Goal: Information Seeking & Learning: Find specific fact

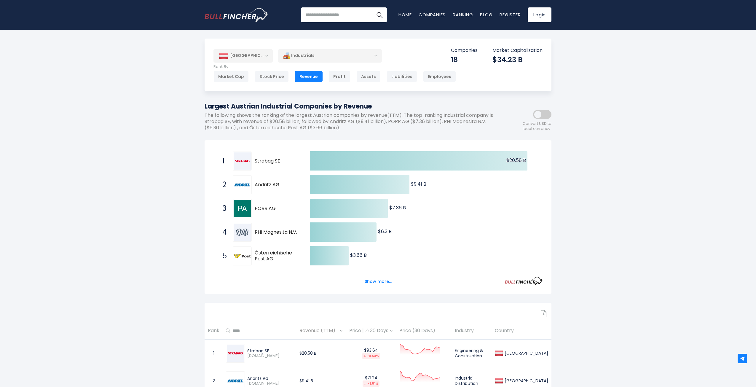
click at [267, 162] on span "Strabag SE" at bounding box center [277, 161] width 45 height 6
click at [266, 187] on span "Andritz AG" at bounding box center [277, 185] width 45 height 6
click at [263, 186] on span "Andritz AG" at bounding box center [277, 185] width 45 height 6
click at [263, 166] on div "1 Strabag SE [DOMAIN_NAME]" at bounding box center [259, 160] width 80 height 19
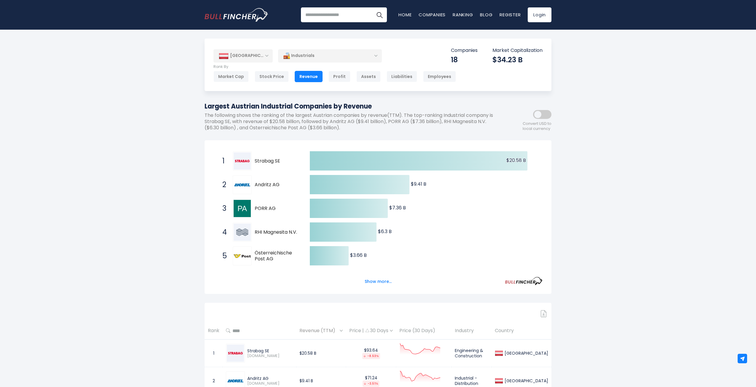
click at [236, 161] on img at bounding box center [241, 160] width 17 height 17
drag, startPoint x: 252, startPoint y: 161, endPoint x: 284, endPoint y: 161, distance: 32.0
click at [284, 161] on div "1 Strabag SE [DOMAIN_NAME]" at bounding box center [259, 160] width 80 height 19
drag, startPoint x: 282, startPoint y: 161, endPoint x: 231, endPoint y: 157, distance: 50.5
click at [231, 157] on div "1 Strabag SE [DOMAIN_NAME]" at bounding box center [259, 160] width 80 height 19
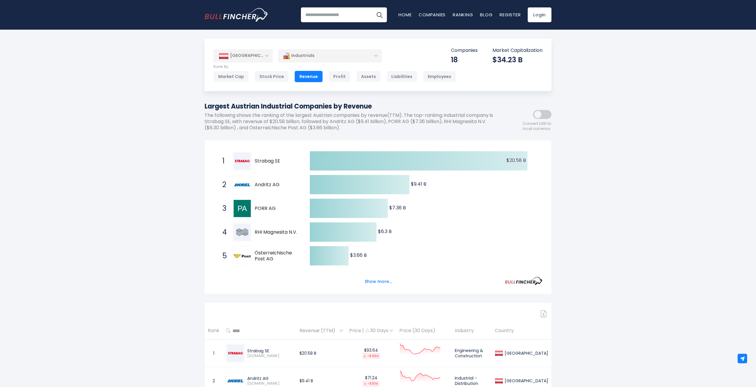
click at [231, 157] on div "1 Strabag SE [DOMAIN_NAME]" at bounding box center [259, 160] width 80 height 19
drag, startPoint x: 280, startPoint y: 162, endPoint x: 295, endPoint y: 165, distance: 15.1
click at [295, 164] on div "1 Strabag SE [DOMAIN_NAME]" at bounding box center [259, 160] width 80 height 19
drag, startPoint x: 223, startPoint y: 161, endPoint x: 212, endPoint y: 160, distance: 11.6
click at [212, 160] on div "Created with Highcharts 12.1.2 $20.58 B ​ $20.58 B $9.41 B ​ $9.41 B $7.36 B ​ …" at bounding box center [377, 216] width 347 height 153
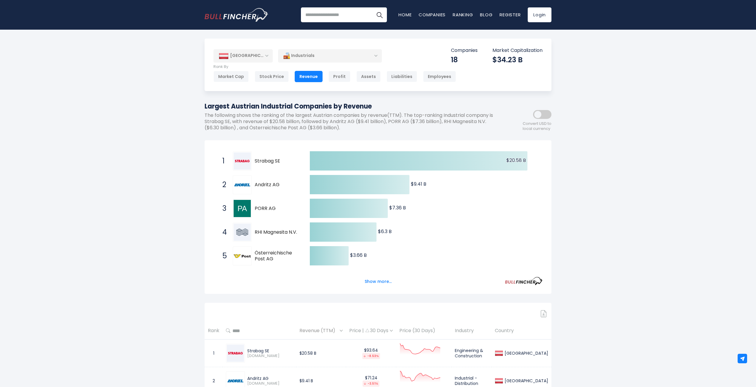
drag, startPoint x: 212, startPoint y: 160, endPoint x: 296, endPoint y: 165, distance: 84.3
click at [293, 164] on div "Created with Highcharts 12.1.2 $20.58 B ​ $20.58 B $9.41 B ​ $9.41 B $7.36 B ​ …" at bounding box center [377, 216] width 347 height 153
drag, startPoint x: 246, startPoint y: 162, endPoint x: 206, endPoint y: 157, distance: 39.8
click at [206, 157] on div "Created with Highcharts 12.1.2 $20.58 B ​ $20.58 B $9.41 B ​ $9.41 B $7.36 B ​ …" at bounding box center [377, 216] width 347 height 153
drag, startPoint x: 282, startPoint y: 165, endPoint x: 300, endPoint y: 169, distance: 17.7
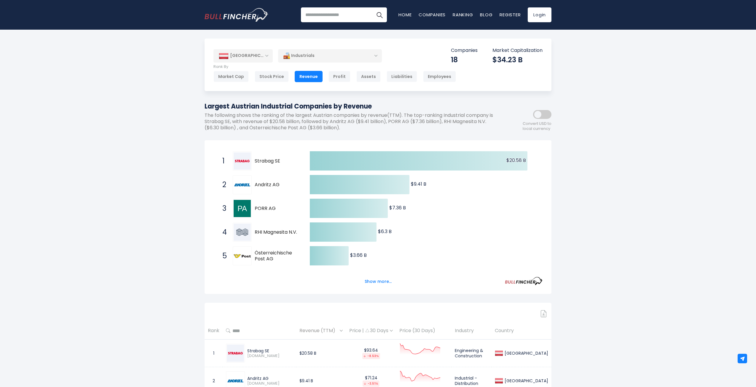
click at [293, 167] on div "1 Strabag SE [DOMAIN_NAME]" at bounding box center [259, 160] width 80 height 19
drag, startPoint x: 294, startPoint y: 174, endPoint x: 224, endPoint y: 185, distance: 71.4
click at [242, 181] on div "Created with Highcharts 12.1.2 $20.58 B ​ $20.58 B $9.41 B ​ $9.41 B $7.36 B ​ …" at bounding box center [377, 267] width 329 height 237
click at [247, 195] on span "2 Andritz AG [DOMAIN_NAME]" at bounding box center [260, 185] width 89 height 22
click at [228, 209] on div "3 PORR AG [DOMAIN_NAME]" at bounding box center [259, 208] width 80 height 19
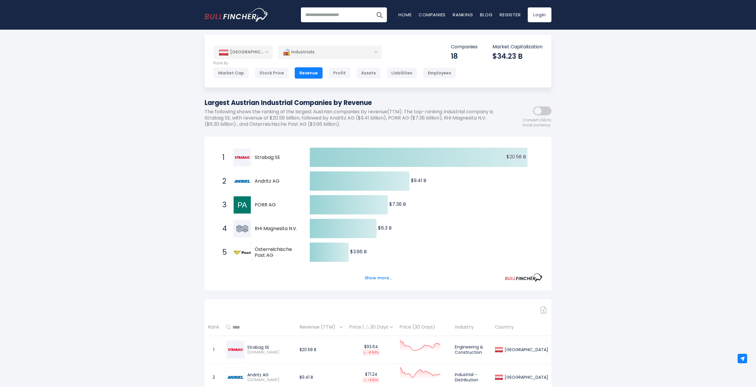
scroll to position [6, 0]
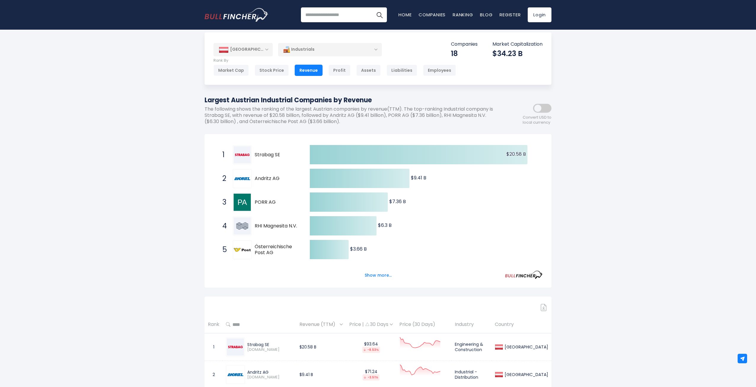
drag, startPoint x: 182, startPoint y: 181, endPoint x: 178, endPoint y: 187, distance: 7.3
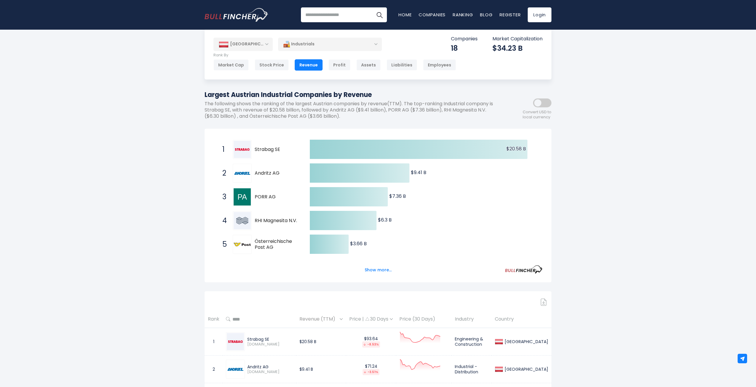
drag, startPoint x: 202, startPoint y: 216, endPoint x: 191, endPoint y: 231, distance: 18.6
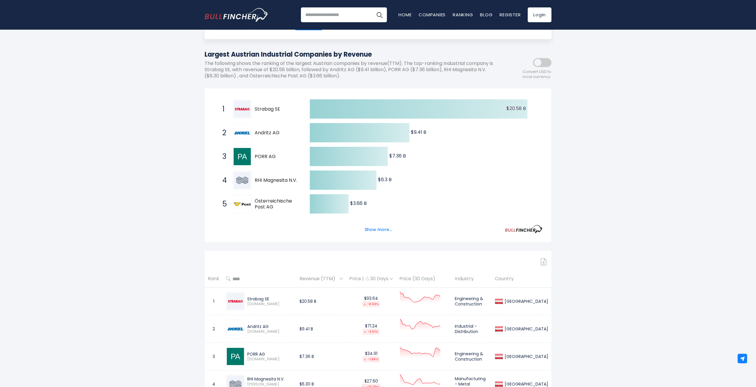
scroll to position [0, 0]
